Goal: Information Seeking & Learning: Learn about a topic

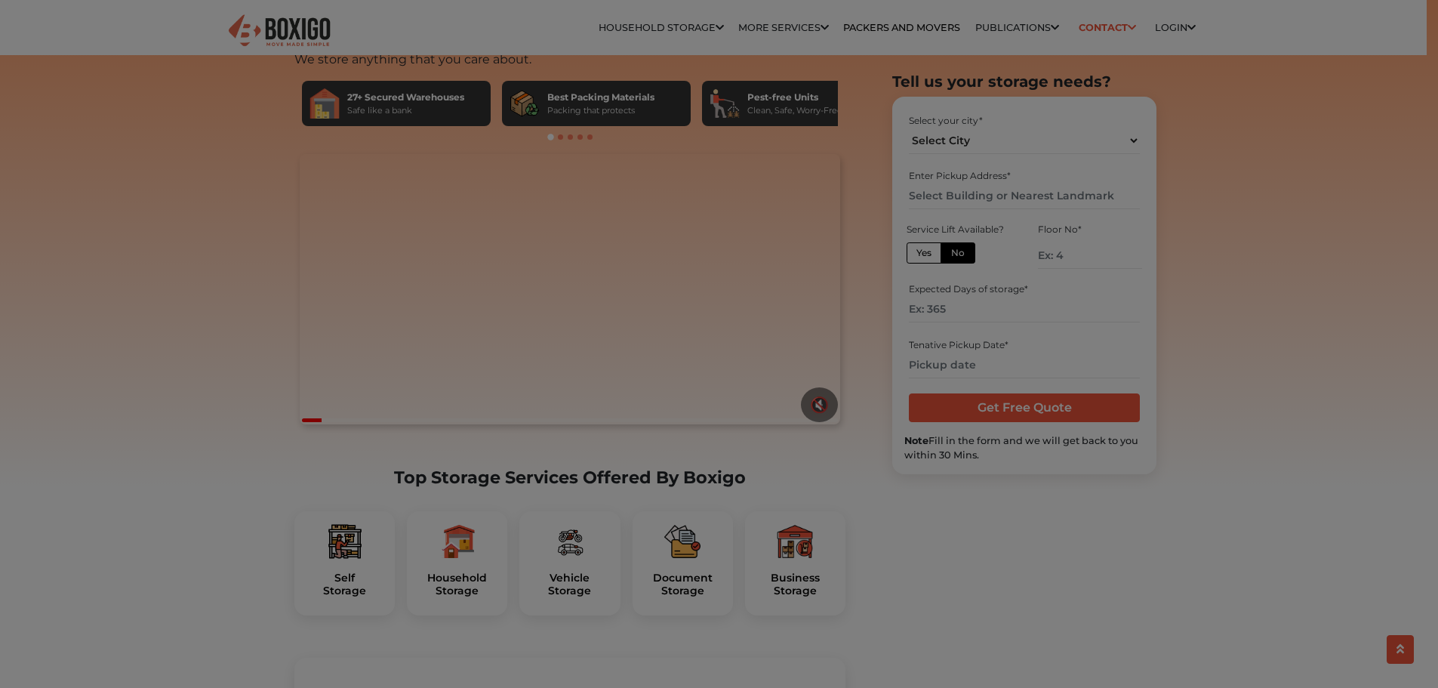
scroll to position [81, 0]
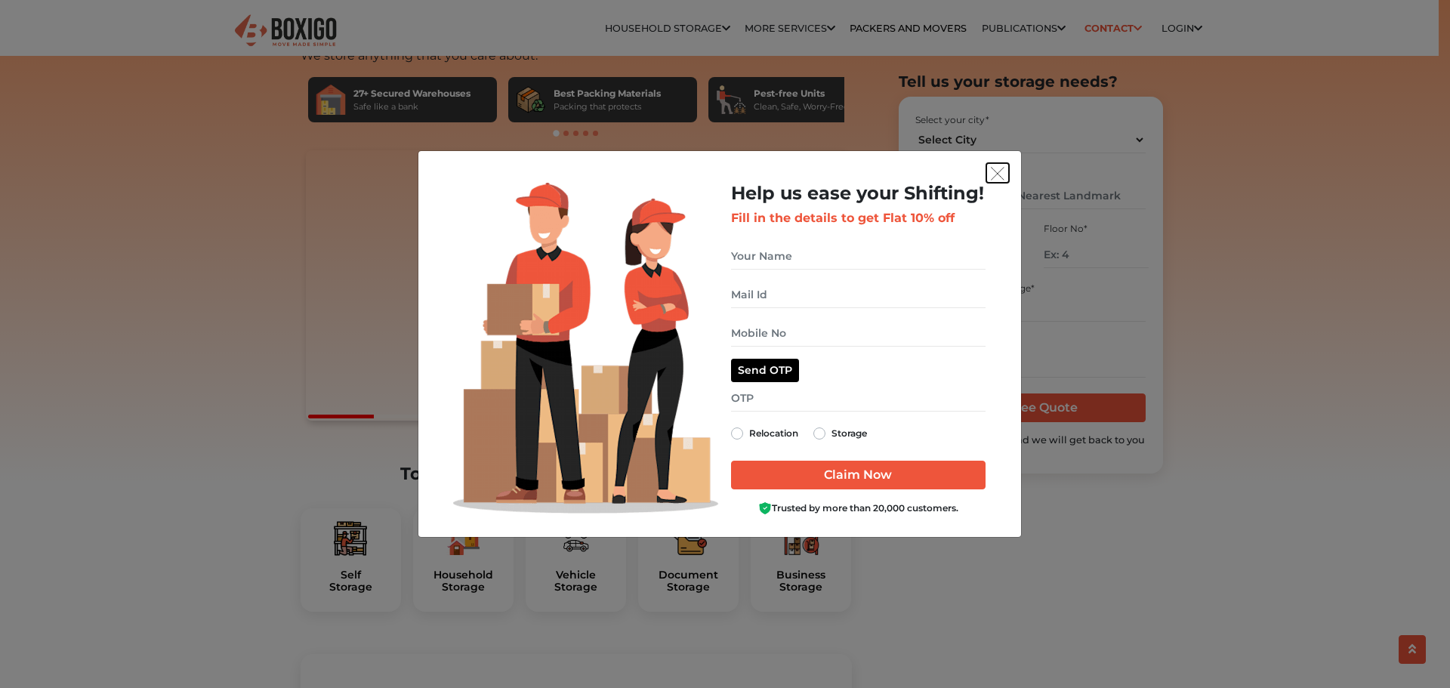
click at [994, 181] on button "get free quote dialog" at bounding box center [997, 173] width 23 height 20
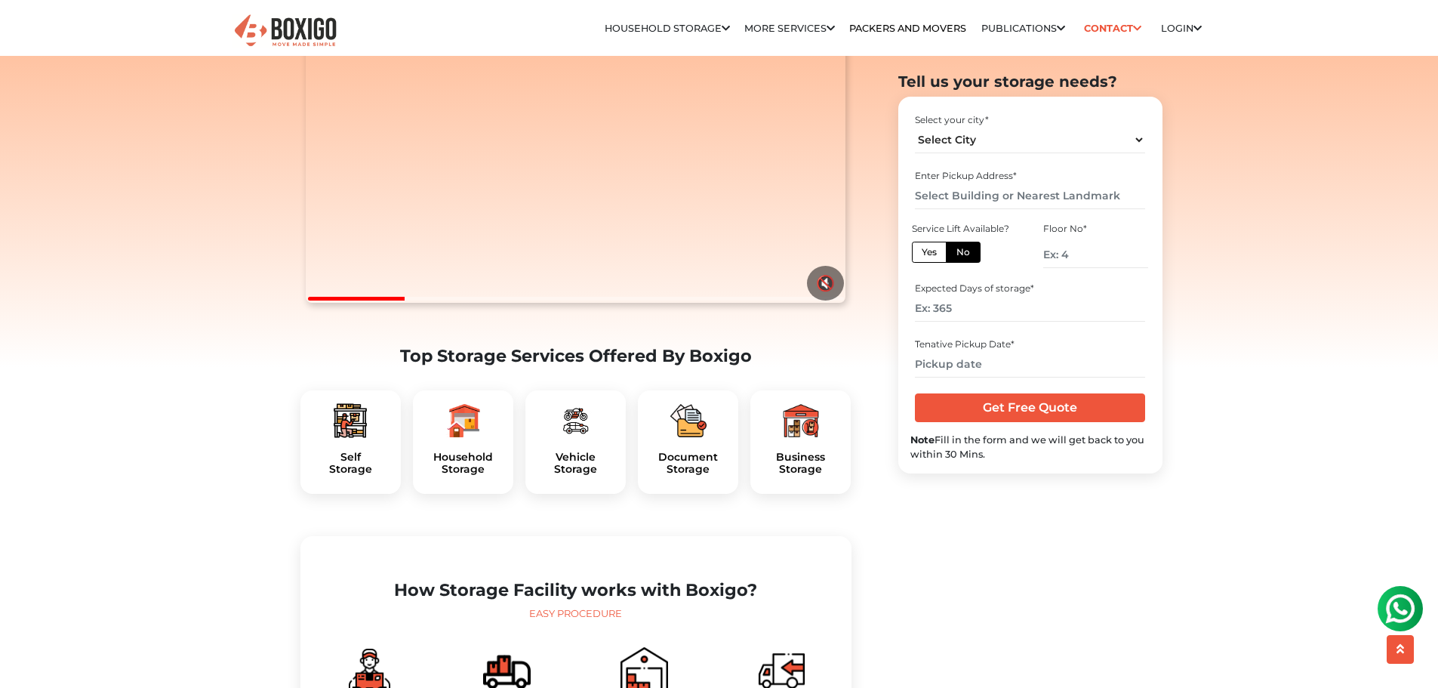
scroll to position [0, 0]
click at [438, 476] on h5 "Household Storage" at bounding box center [463, 464] width 76 height 26
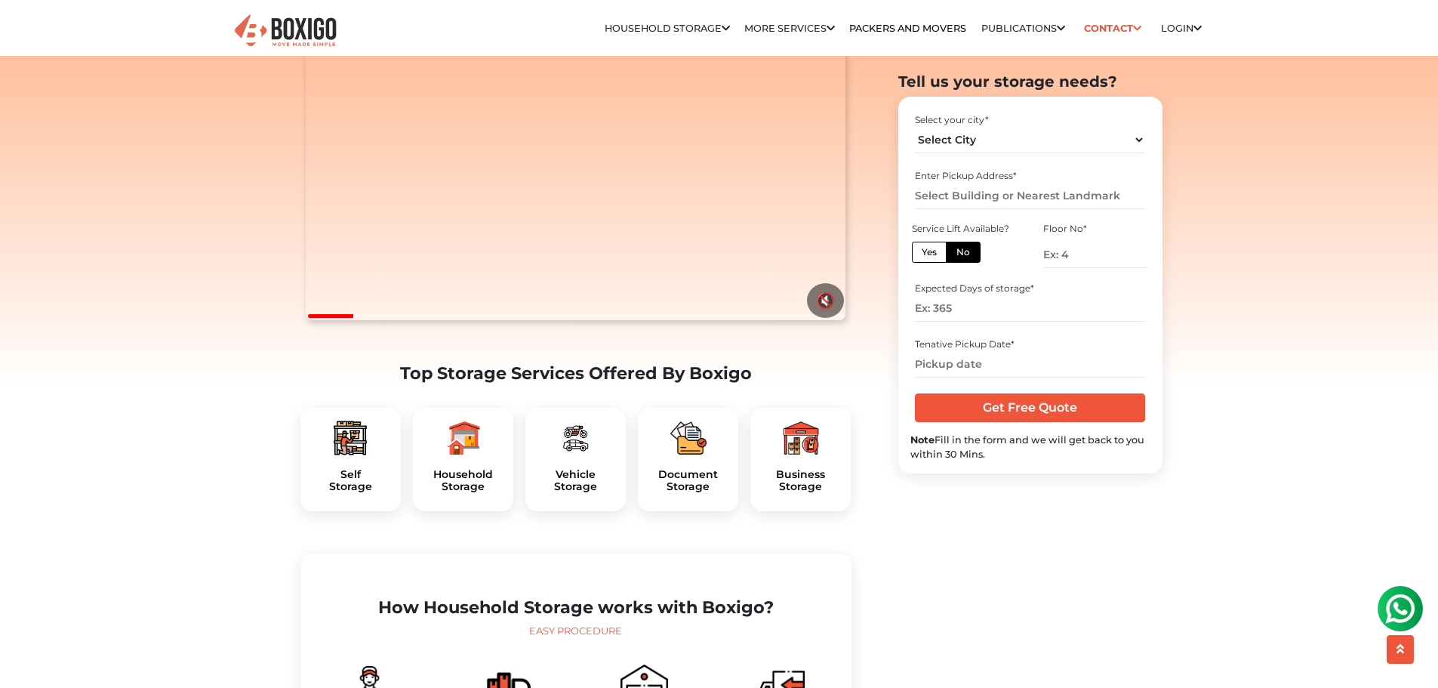
scroll to position [249, 0]
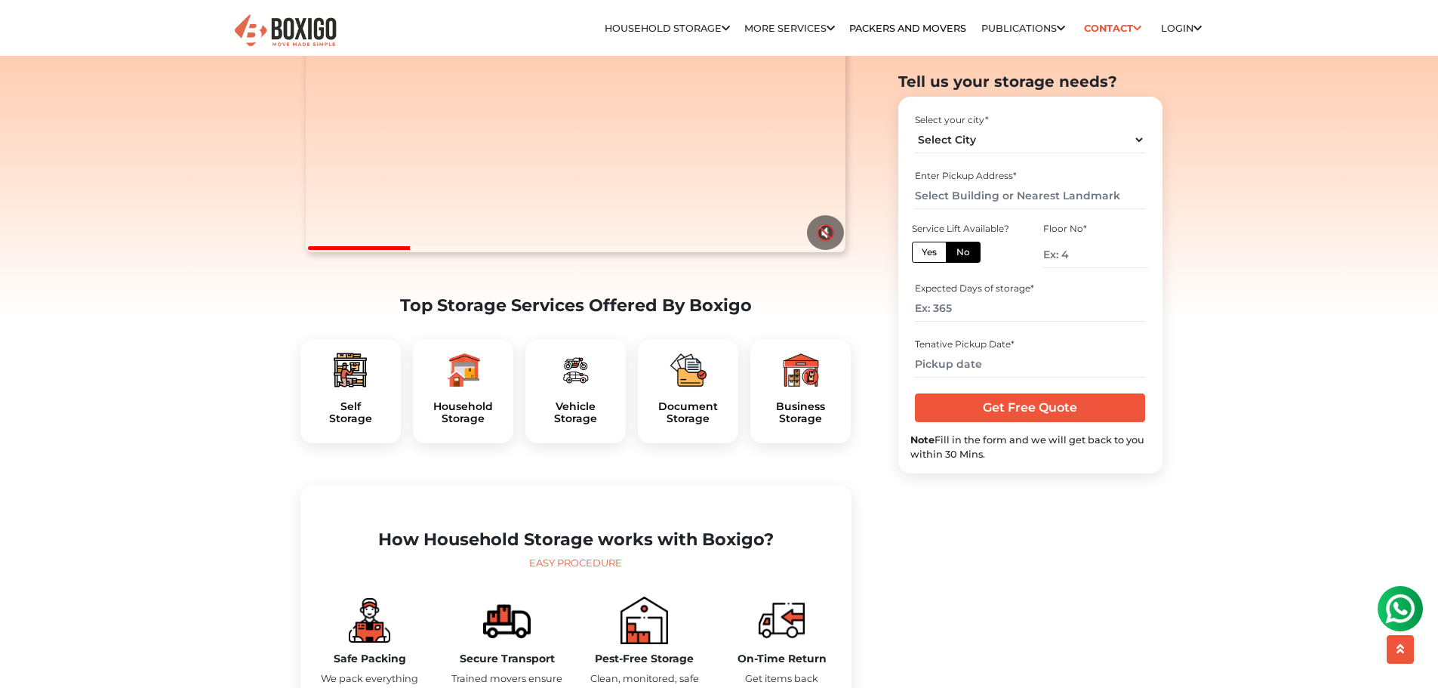
click at [479, 423] on div "Household Storage" at bounding box center [463, 392] width 100 height 104
click at [461, 388] on img at bounding box center [463, 370] width 36 height 36
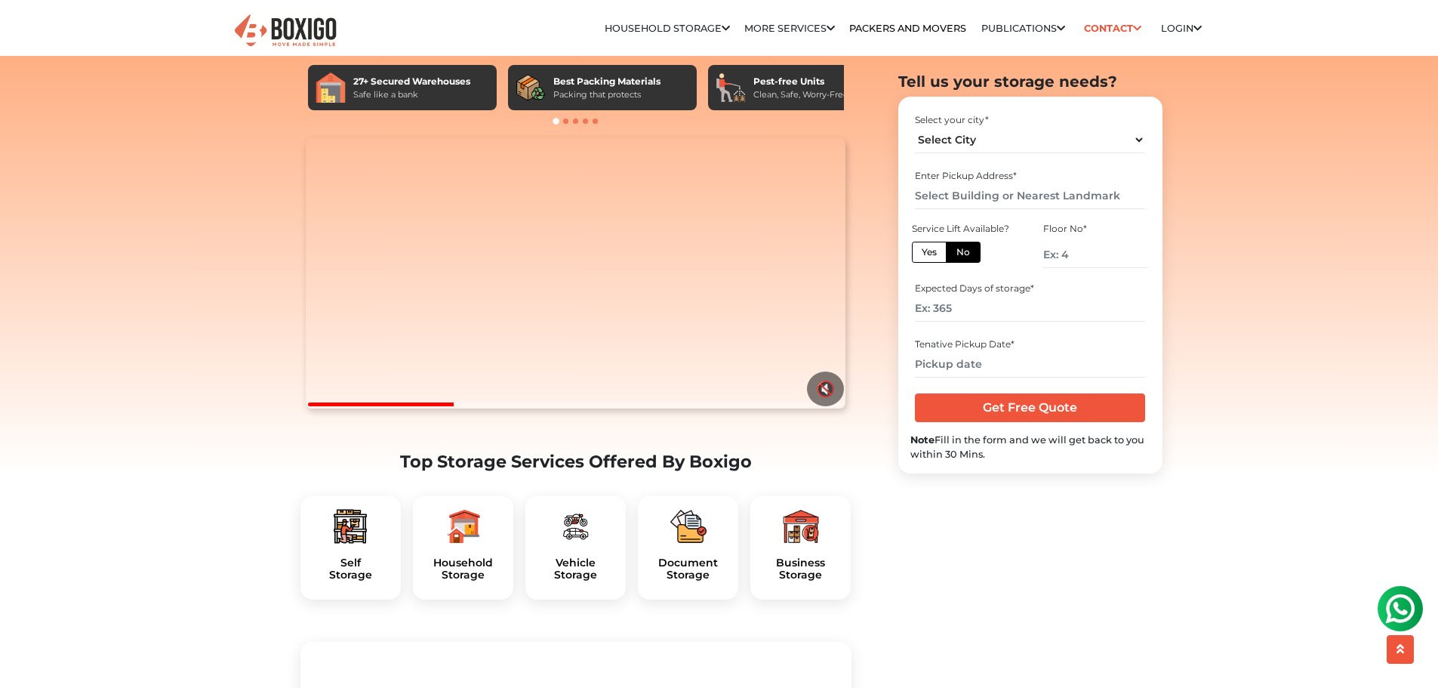
scroll to position [0, 0]
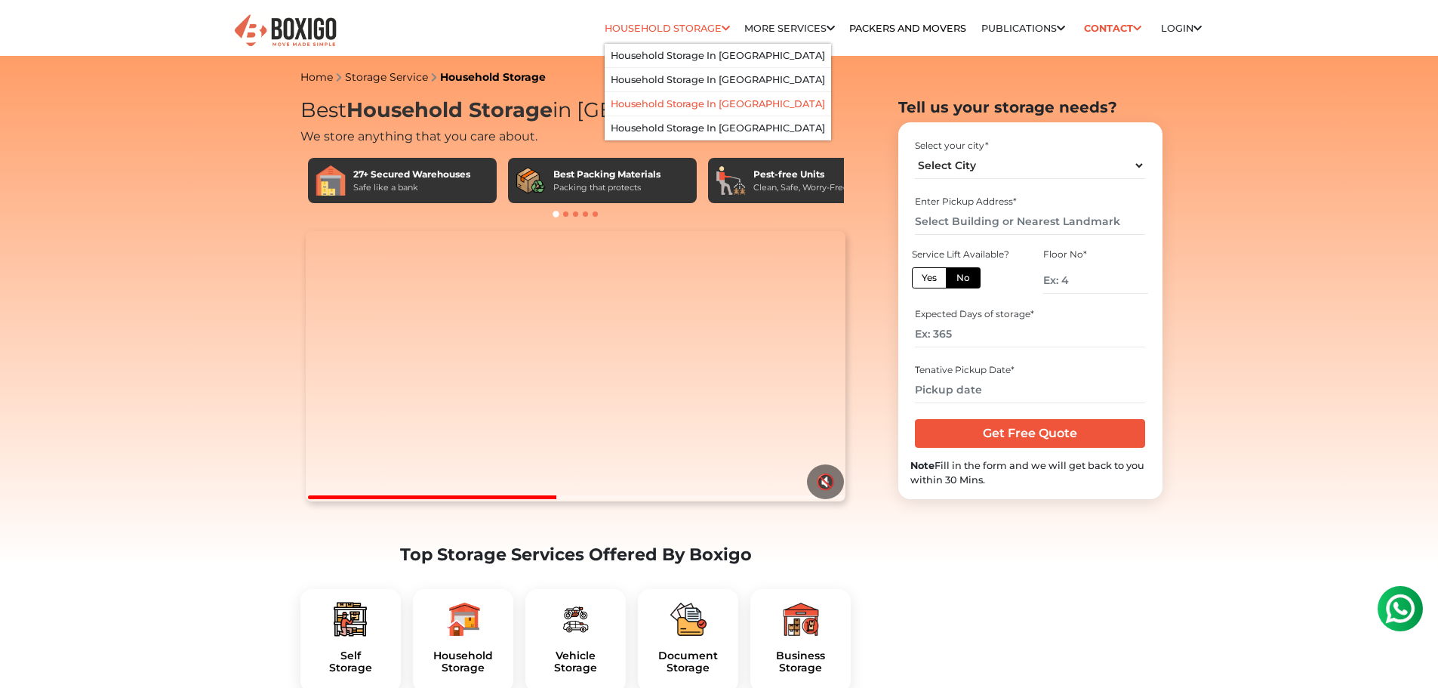
click at [673, 100] on link "Household Storage in [GEOGRAPHIC_DATA]" at bounding box center [718, 103] width 214 height 11
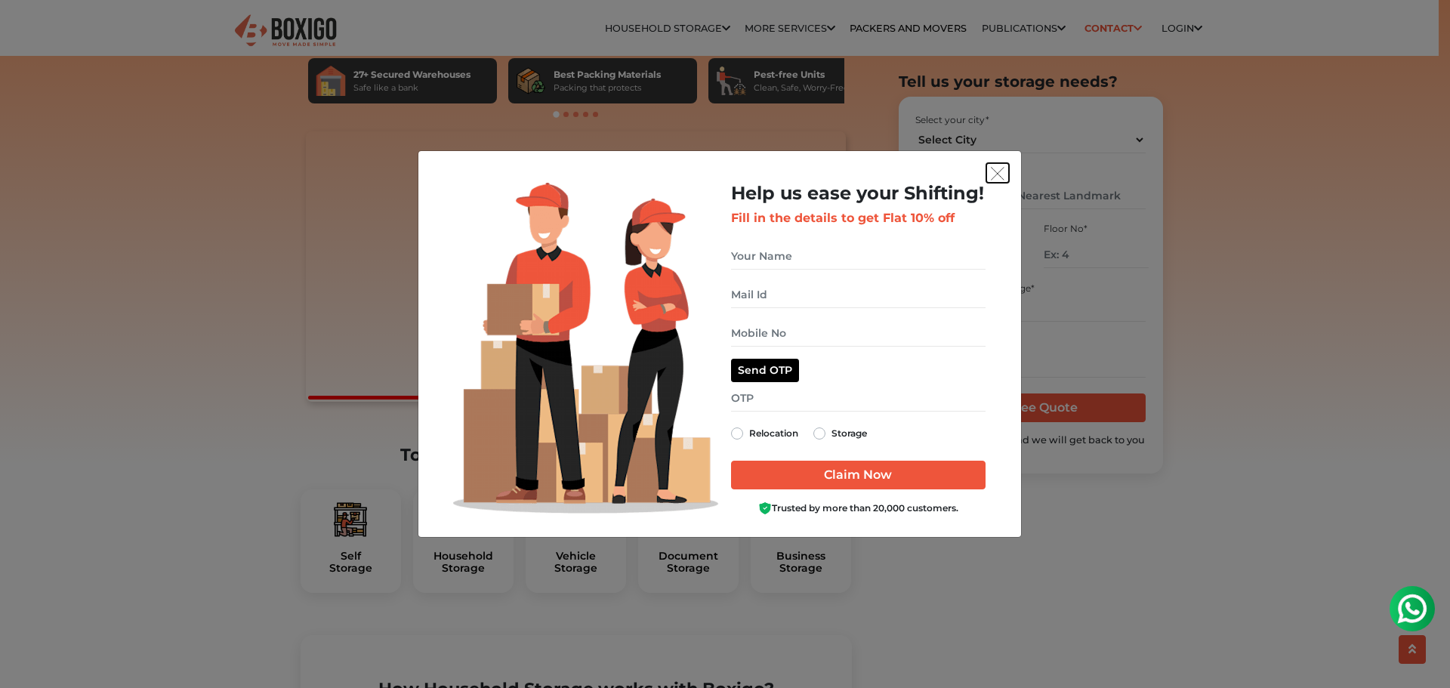
click at [992, 168] on img "get free quote dialog" at bounding box center [998, 174] width 14 height 14
